Goal: Communication & Community: Answer question/provide support

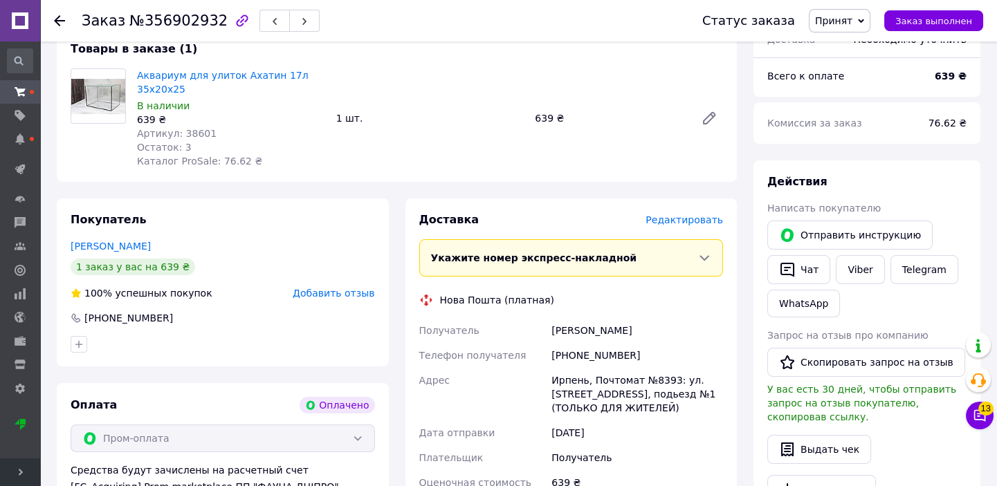
scroll to position [566, 0]
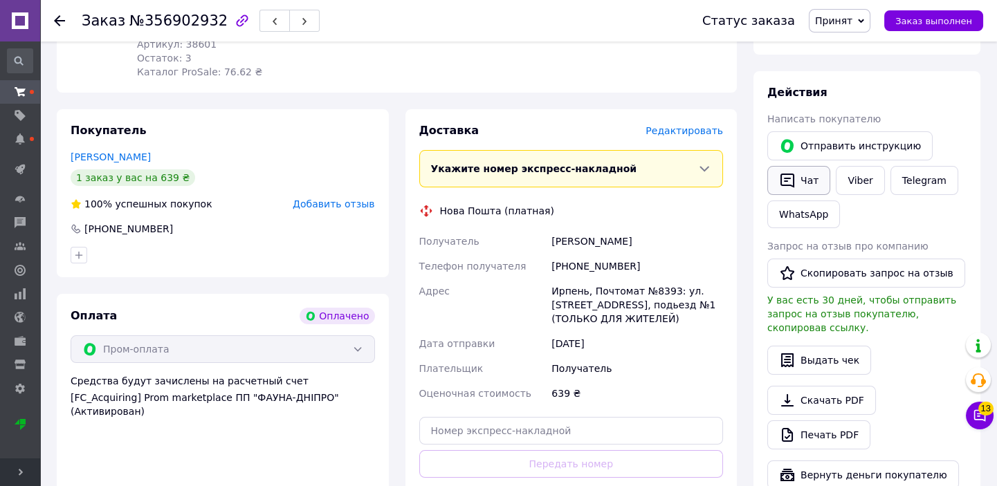
click at [807, 166] on button "Чат" at bounding box center [798, 180] width 63 height 29
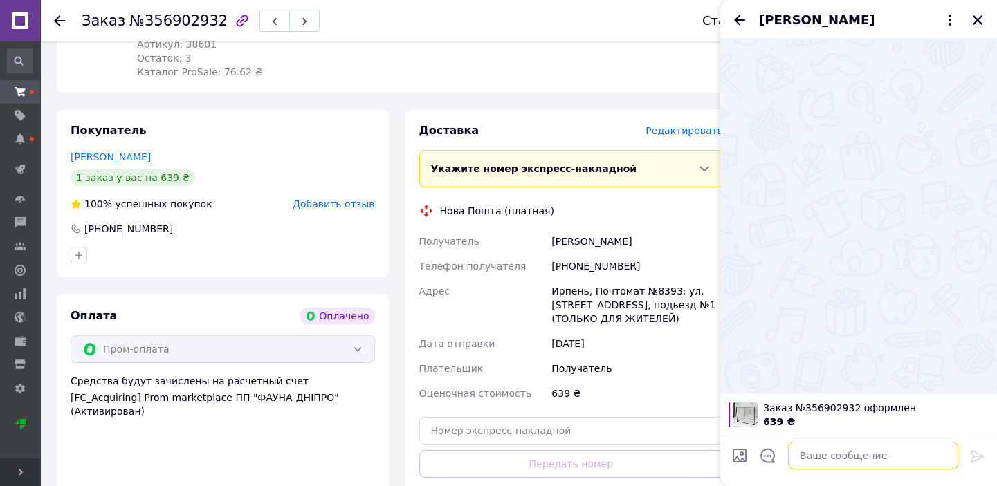
click at [807, 455] on textarea at bounding box center [873, 456] width 170 height 28
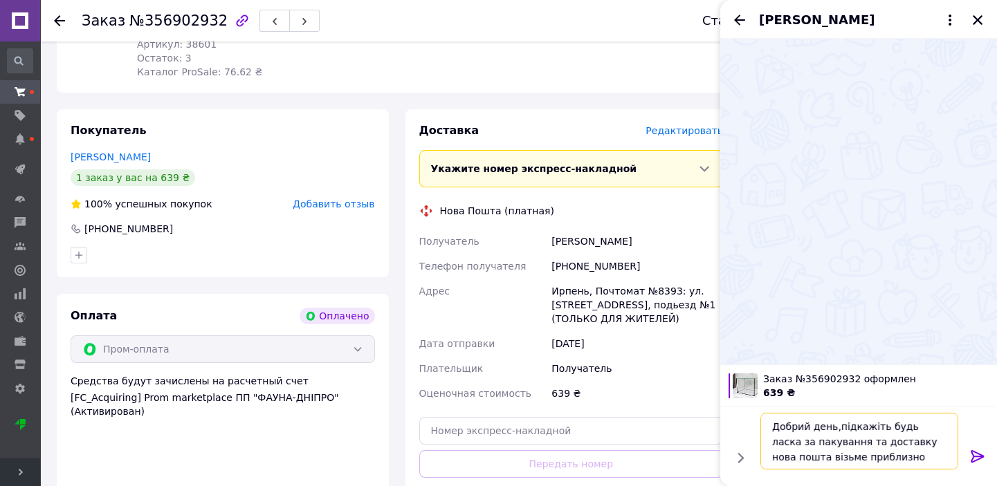
click at [871, 456] on textarea "Добрий день,підкажіть будь ласка за пакування та доставку нова пошта візьме при…" at bounding box center [859, 441] width 198 height 57
click at [920, 455] on textarea "Добрий день,підкажіть будь ласка за пакування та доставку нова пошта візьме при…" at bounding box center [859, 441] width 198 height 57
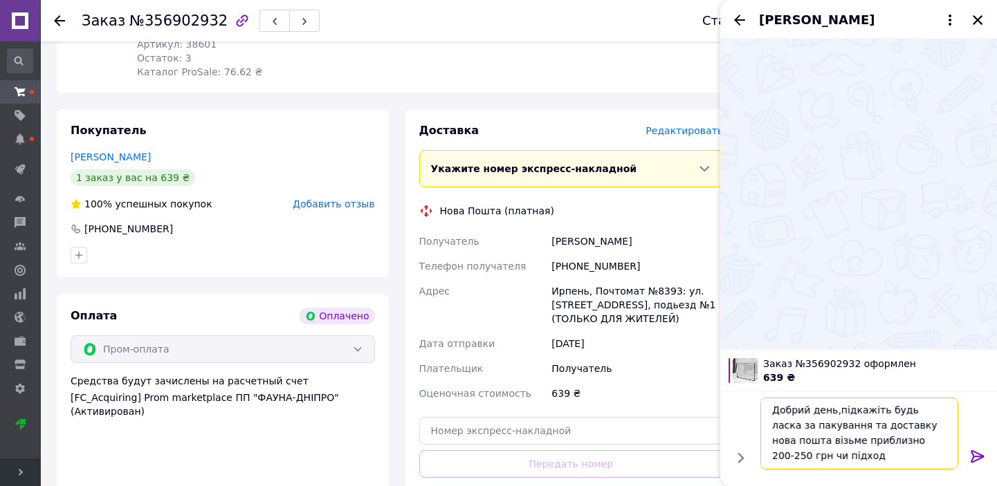
scroll to position [1, 0]
type textarea "Добрий день,підкажіть будь ласка за пакування та доставку нова пошта візьме при…"
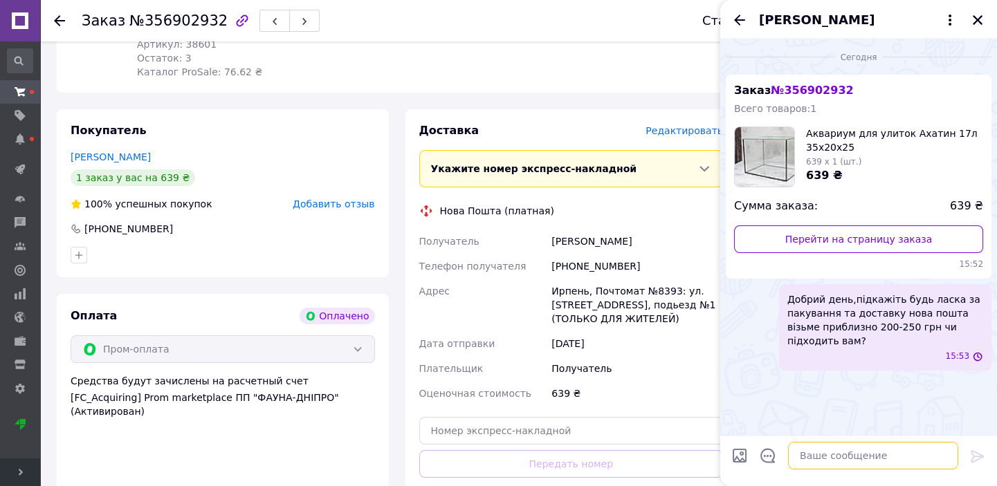
scroll to position [0, 0]
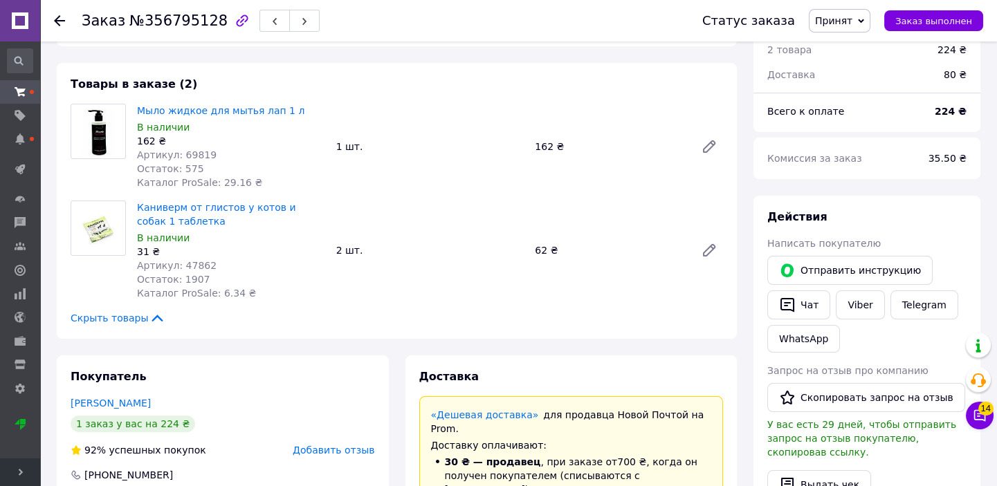
scroll to position [440, 0]
click at [789, 298] on icon "button" at bounding box center [787, 306] width 17 height 17
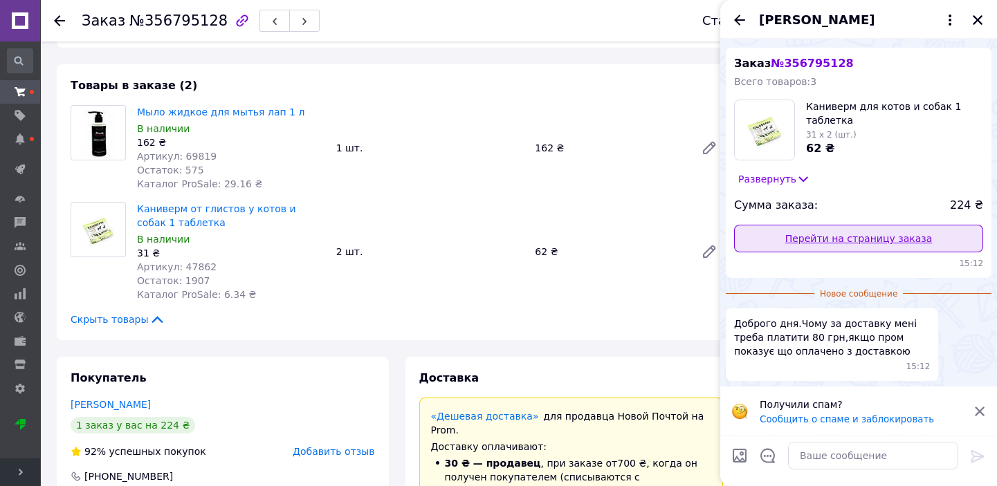
scroll to position [28, 0]
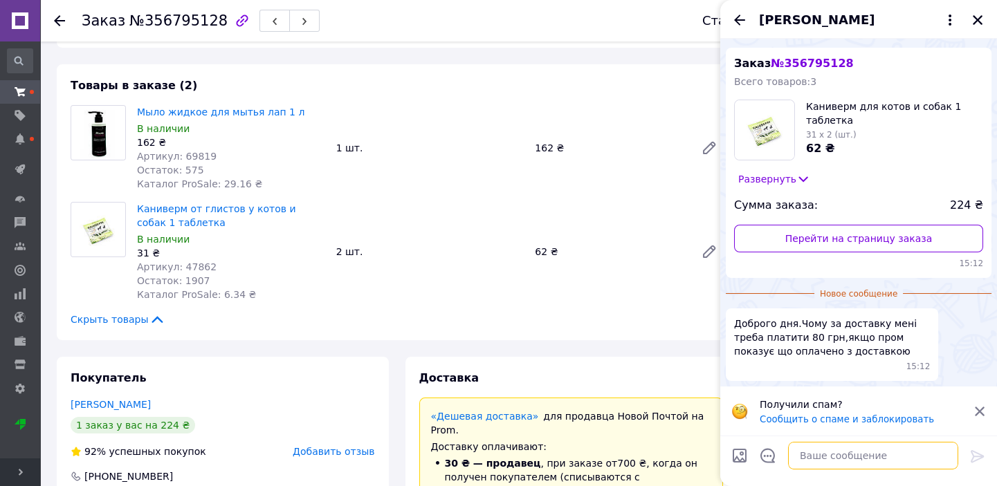
click at [815, 451] on textarea at bounding box center [873, 456] width 170 height 28
click at [982, 408] on icon at bounding box center [979, 411] width 12 height 12
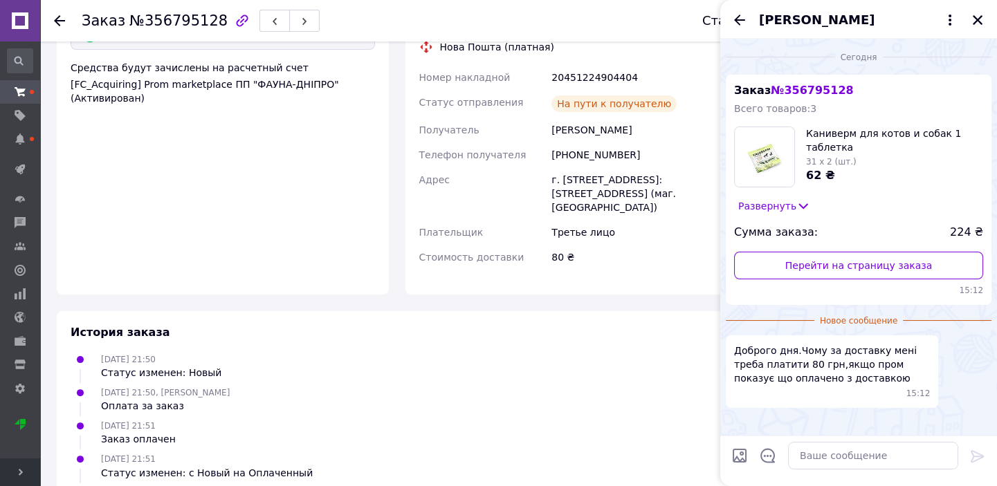
scroll to position [1006, 0]
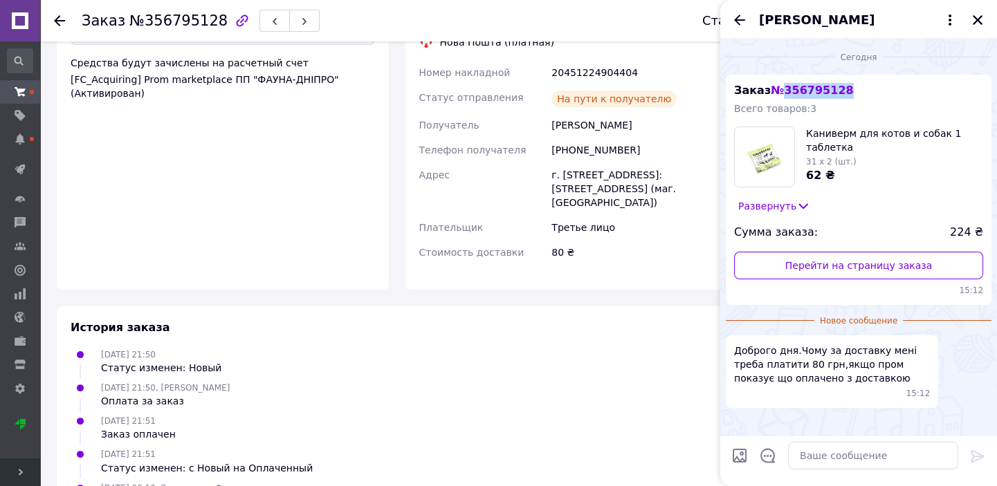
drag, startPoint x: 844, startPoint y: 91, endPoint x: 782, endPoint y: 93, distance: 61.6
click at [782, 93] on div "Заказ № 356795128 Всего товаров: 3 Каниверм для котов и собак 1 таблетка 31 x 2…" at bounding box center [859, 190] width 266 height 230
copy span "356795128"
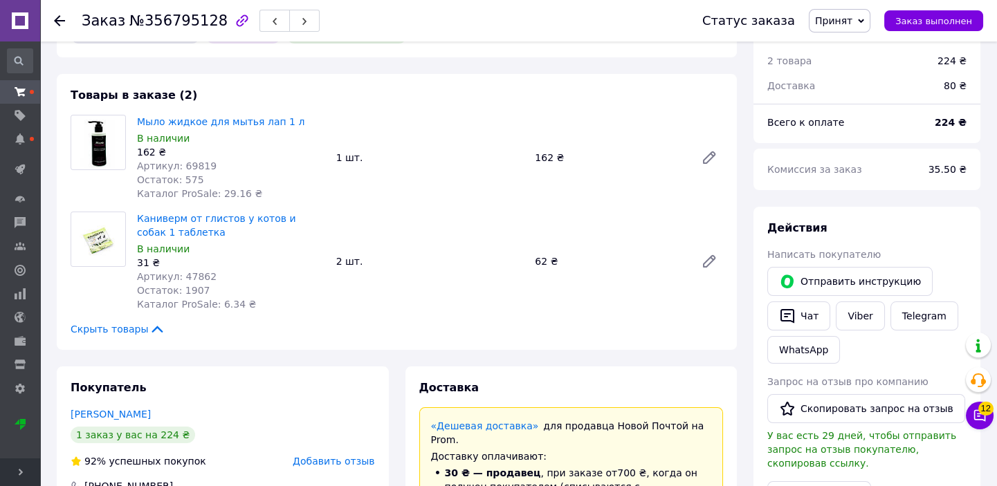
scroll to position [503, 0]
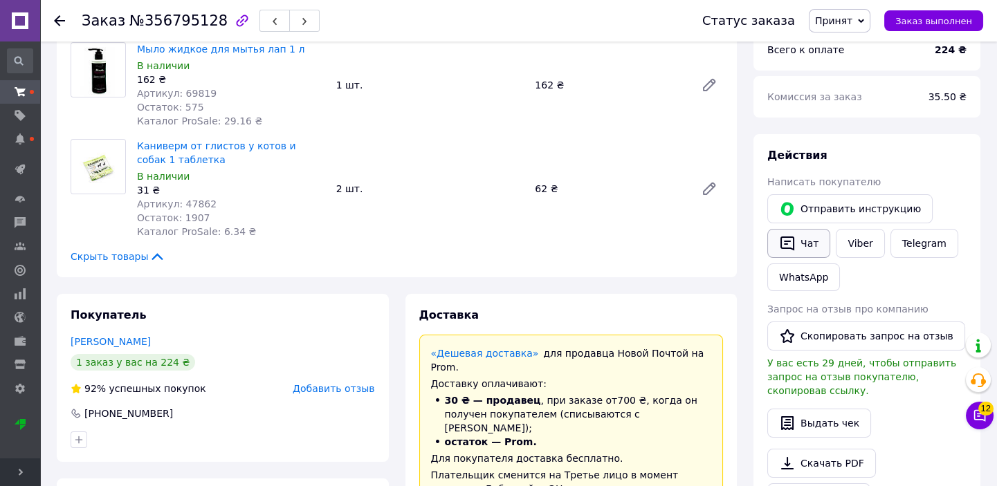
click at [810, 229] on button "Чат" at bounding box center [798, 243] width 63 height 29
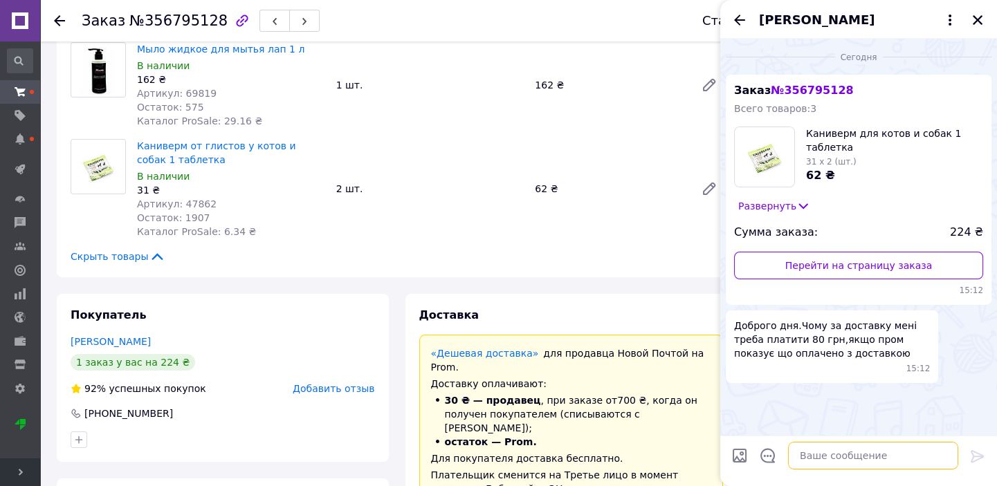
click at [849, 461] on textarea at bounding box center [873, 456] width 170 height 28
click at [878, 456] on textarea "Добрий день,змінеться в дорозі" at bounding box center [859, 456] width 198 height 28
type textarea "Добрий день,змінеться в дорозі"
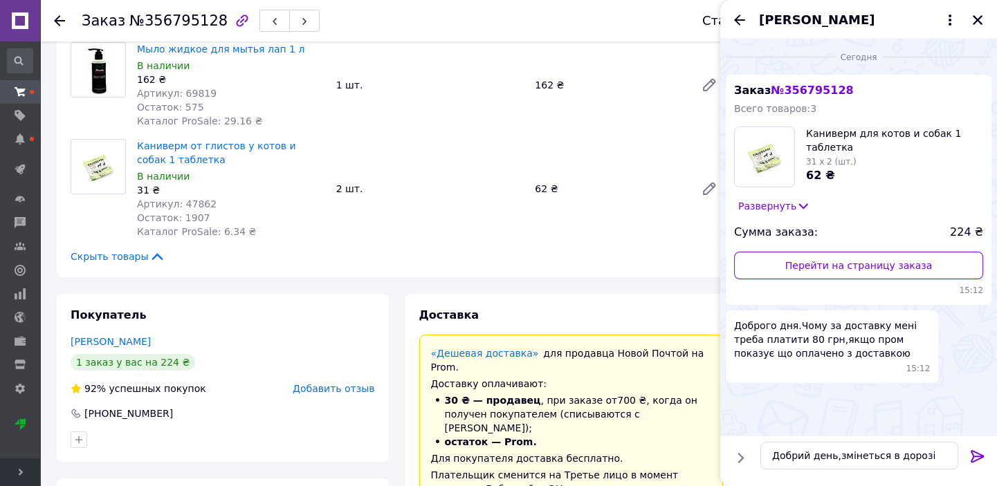
click at [972, 458] on icon at bounding box center [976, 456] width 13 height 12
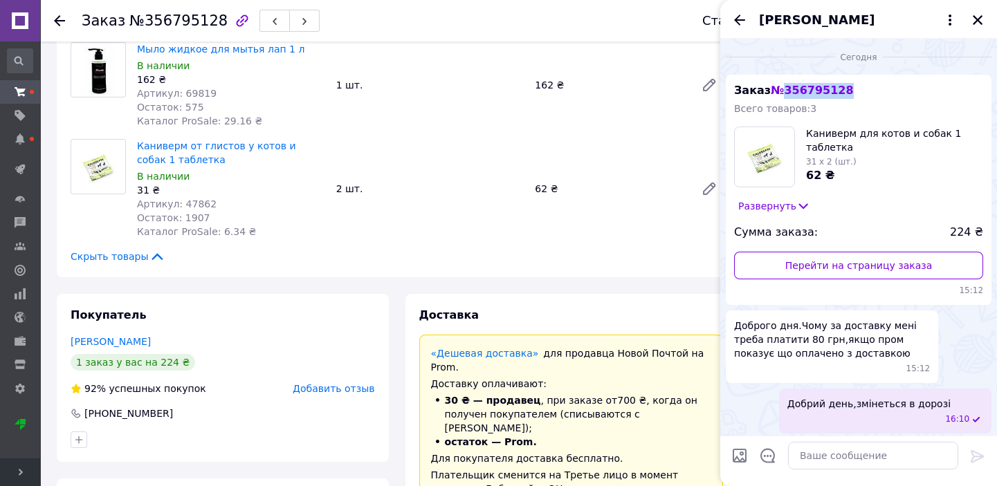
drag, startPoint x: 851, startPoint y: 90, endPoint x: 780, endPoint y: 90, distance: 71.2
click at [780, 90] on div "Заказ № 356795128 Всего товаров: 3 Каниверм для котов и собак 1 таблетка 31 x 2…" at bounding box center [859, 190] width 266 height 230
copy span "356795128"
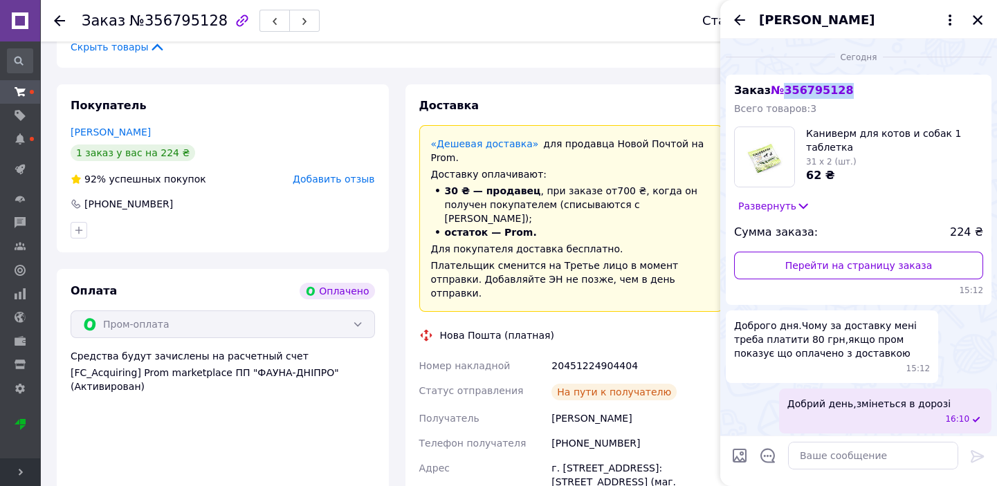
scroll to position [880, 0]
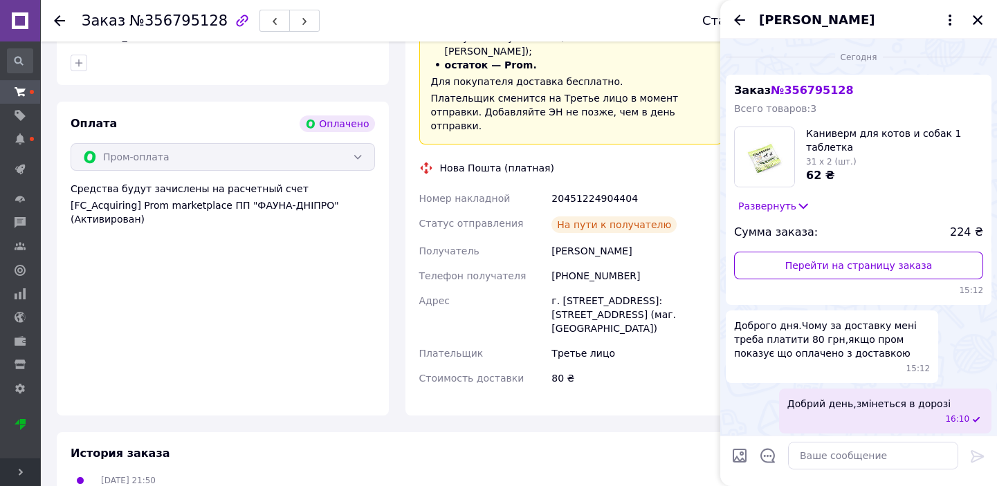
click at [566, 216] on div "На пути к получателю" at bounding box center [613, 224] width 125 height 17
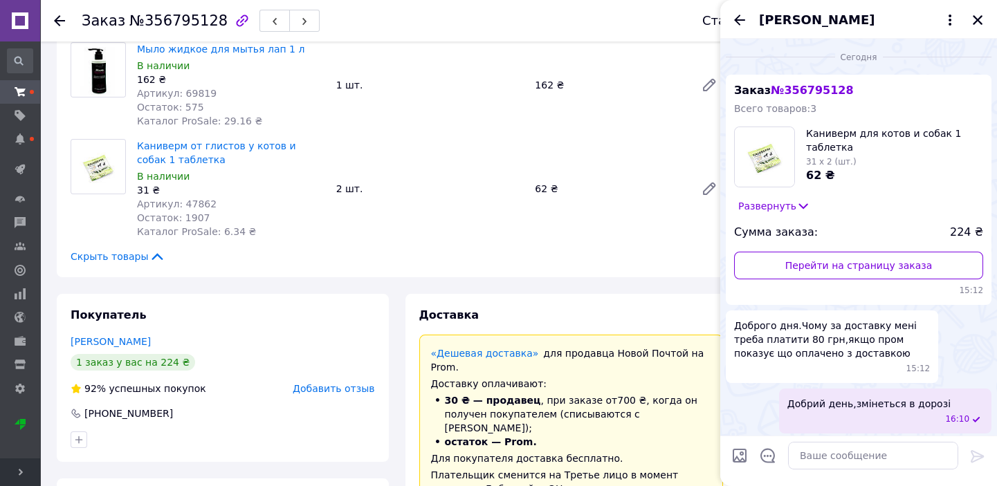
scroll to position [82, 0]
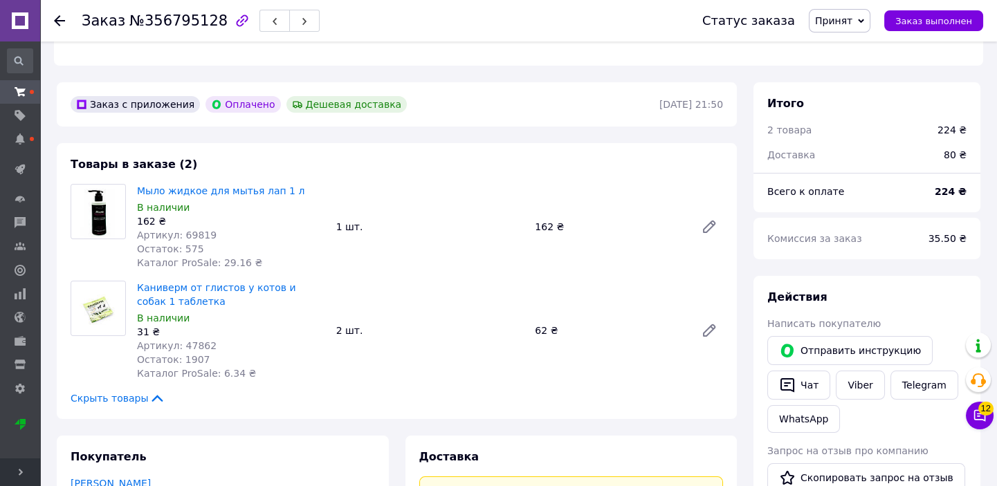
scroll to position [377, 0]
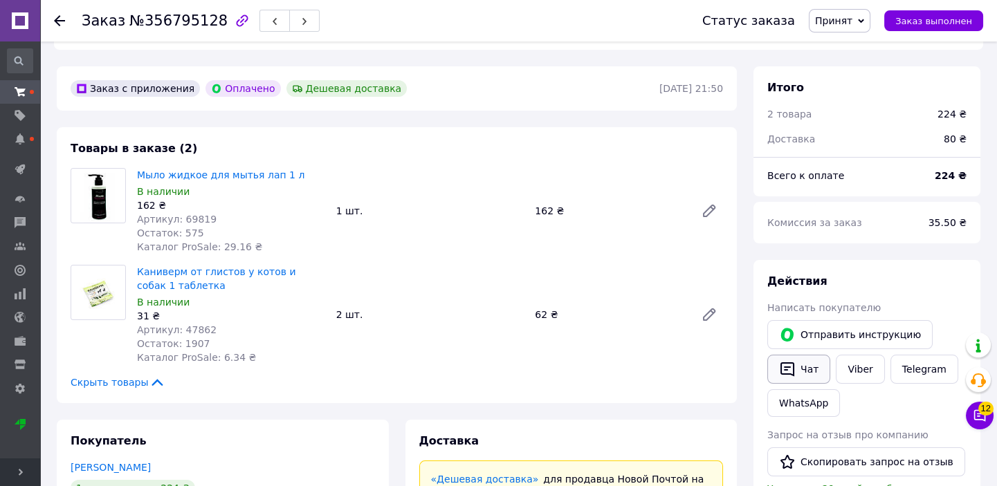
click at [809, 355] on button "Чат" at bounding box center [798, 369] width 63 height 29
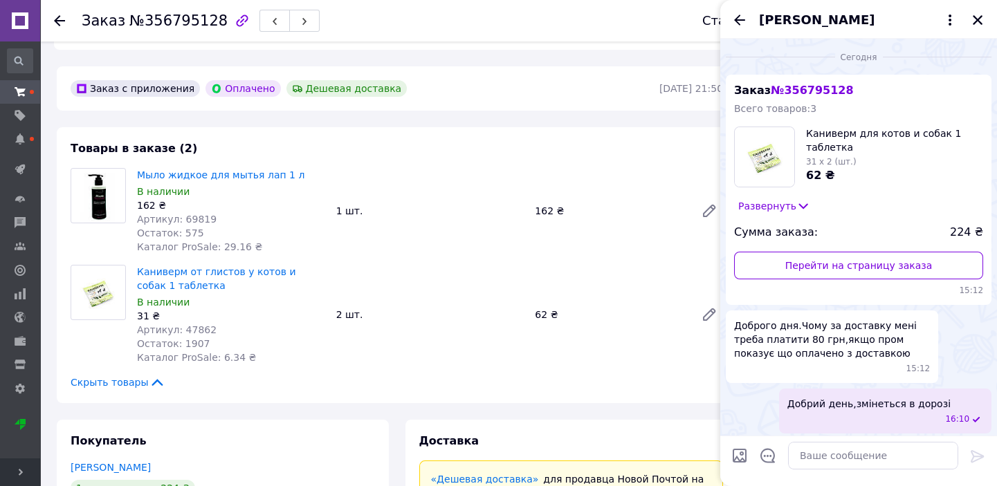
scroll to position [82, 0]
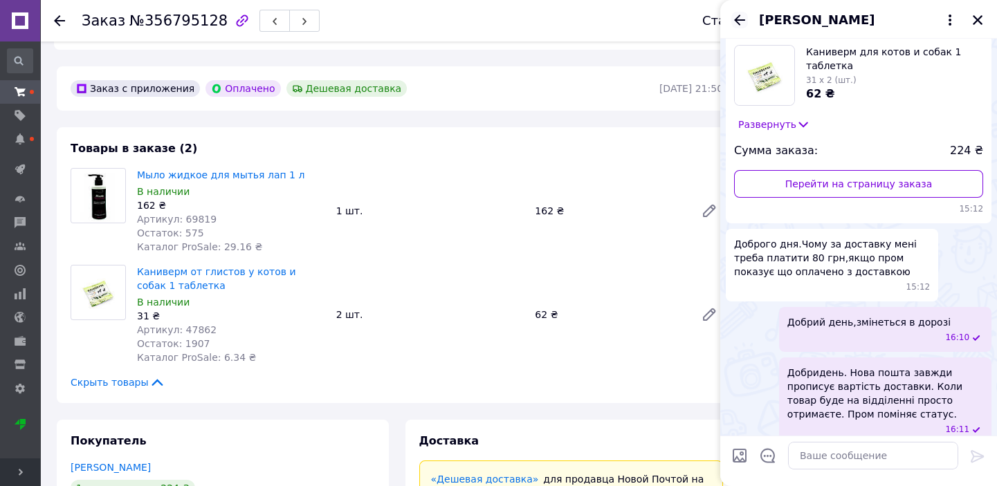
click at [742, 24] on icon "Назад" at bounding box center [739, 20] width 17 height 17
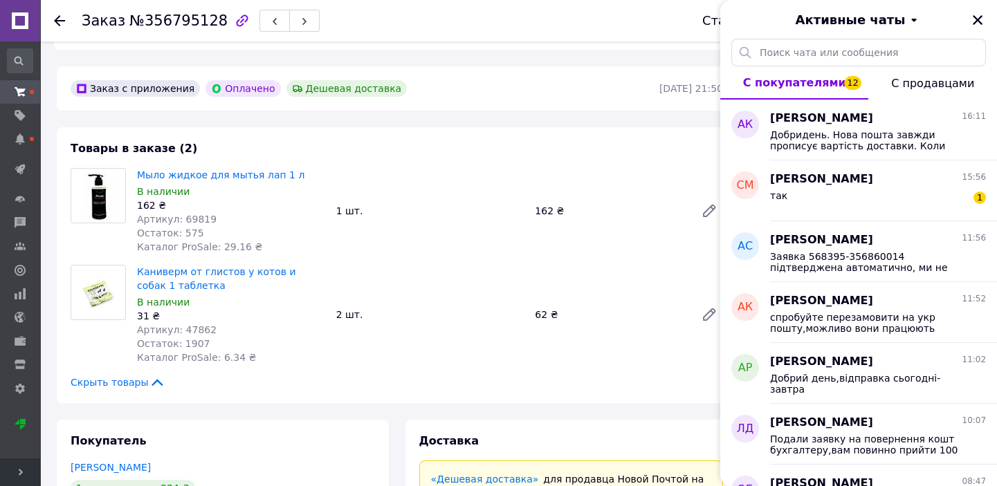
click at [775, 84] on span "С покупателями 12" at bounding box center [794, 82] width 103 height 13
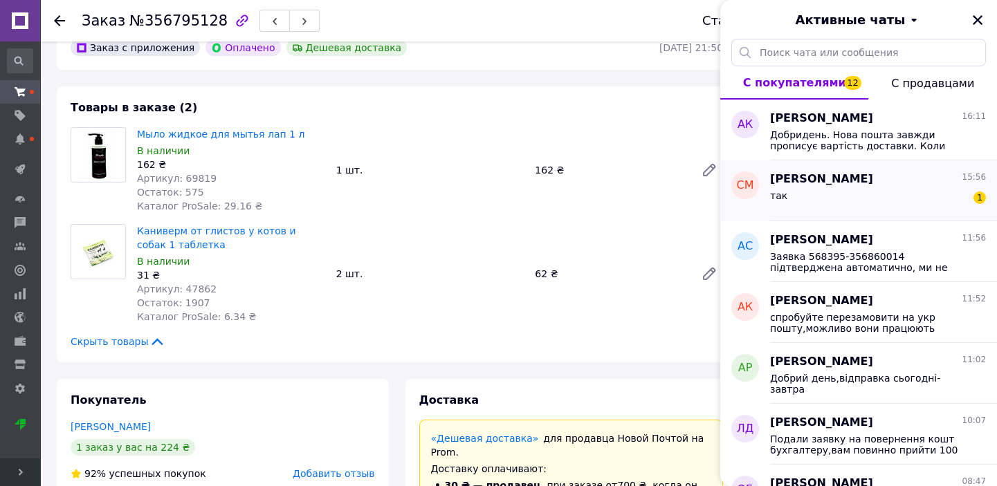
scroll to position [440, 0]
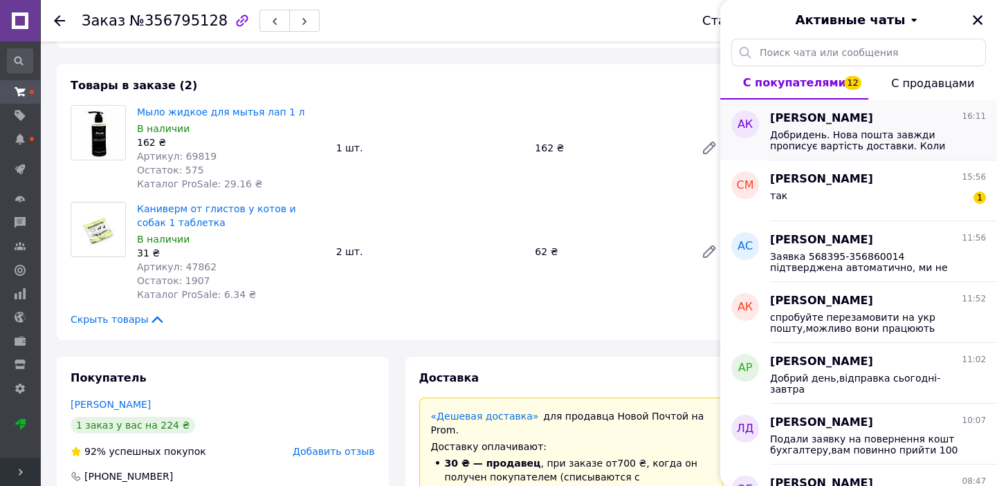
click at [895, 141] on span "Добридень. Нова пошта завжди прописує вартiсть доставки. Коли товар буде на вiд…" at bounding box center [868, 140] width 196 height 22
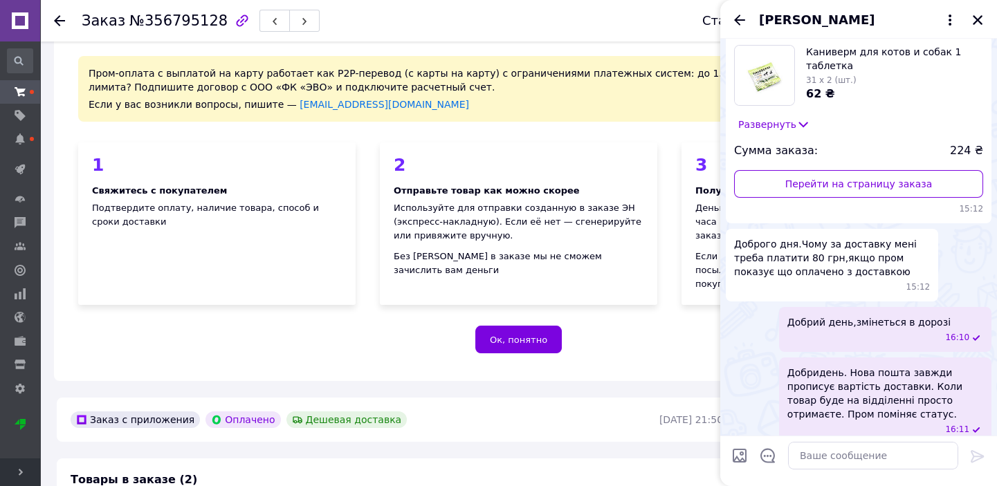
scroll to position [188, 0]
